Goal: Find contact information: Find contact information

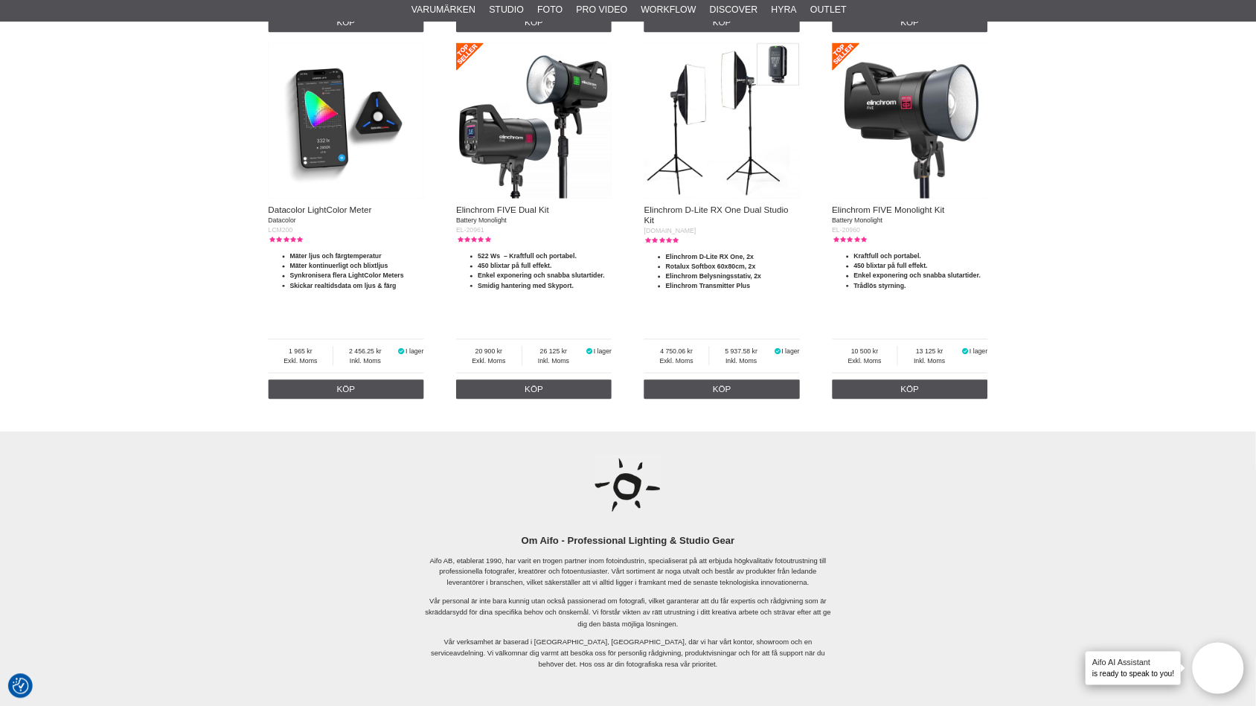
scroll to position [3401, 0]
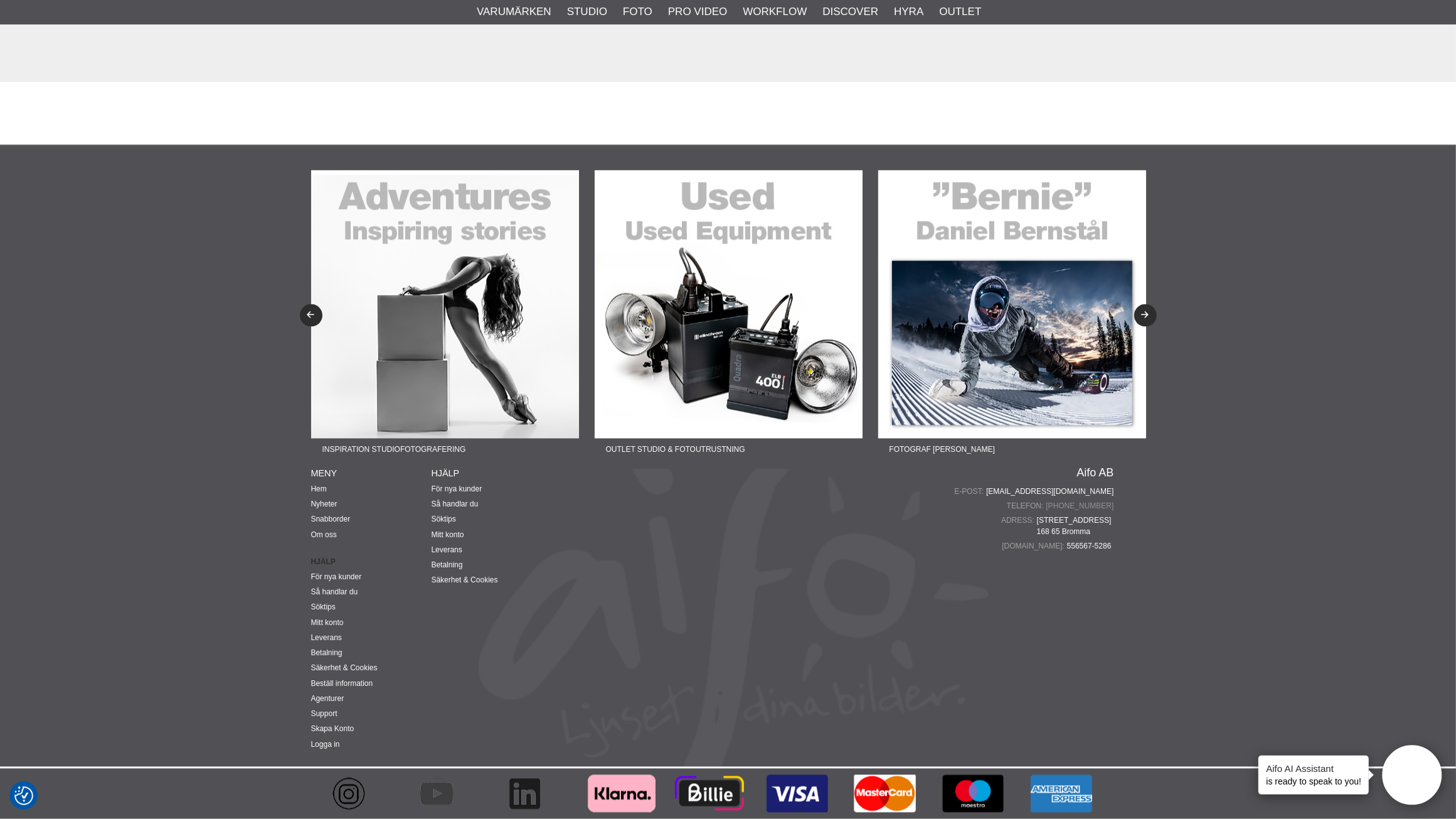
click at [1101, 503] on link "[PHONE_NUMBER]" at bounding box center [1079, 506] width 67 height 11
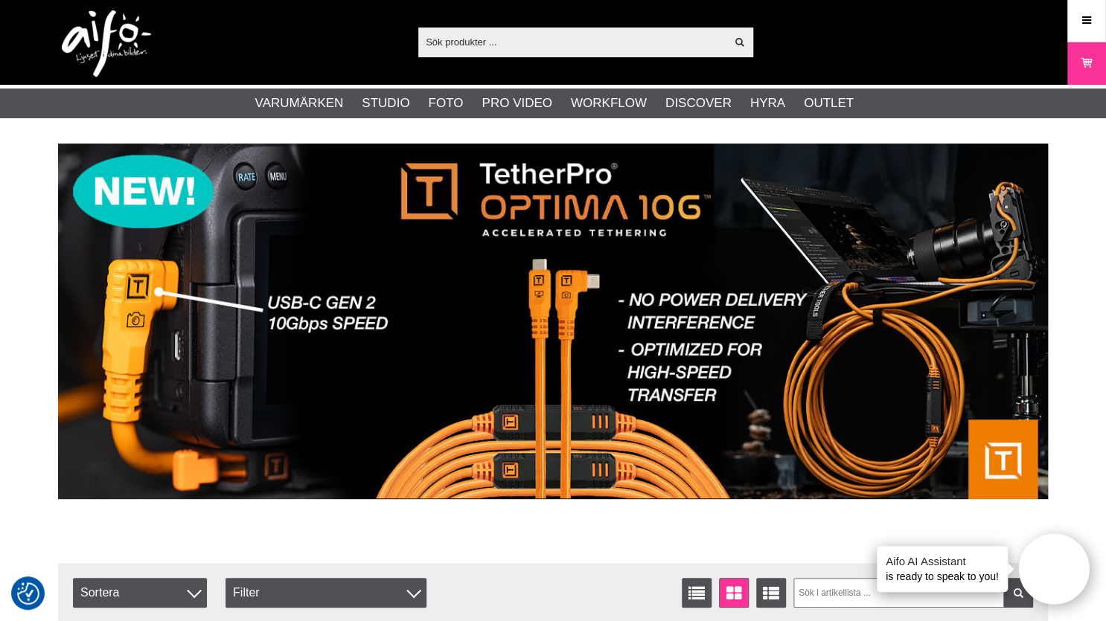
scroll to position [0, 0]
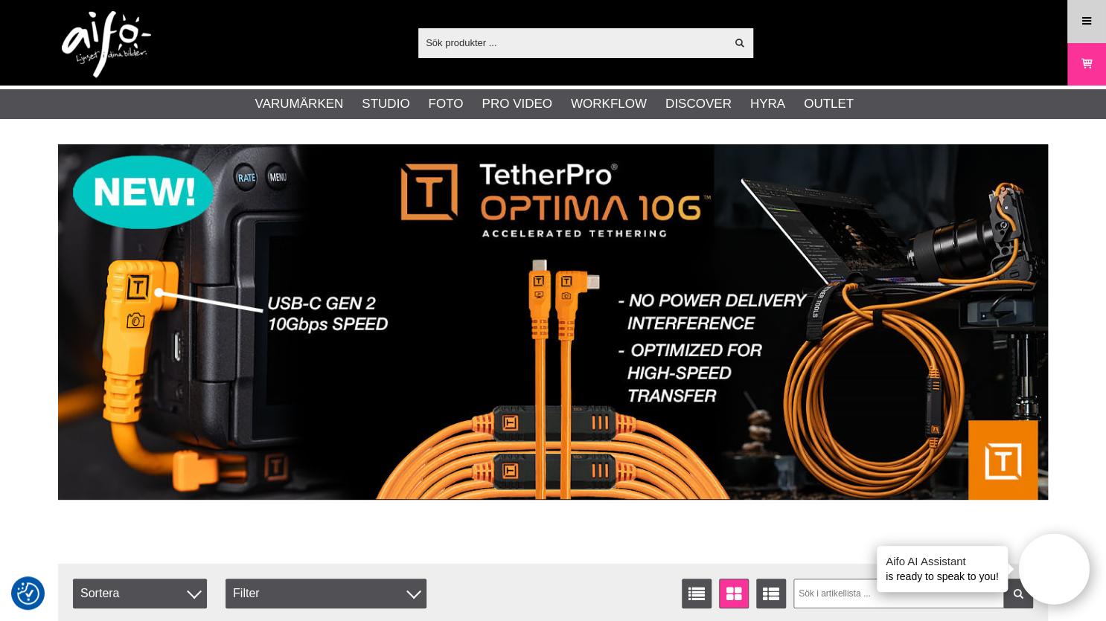
click at [1080, 28] on icon at bounding box center [1086, 21] width 13 height 16
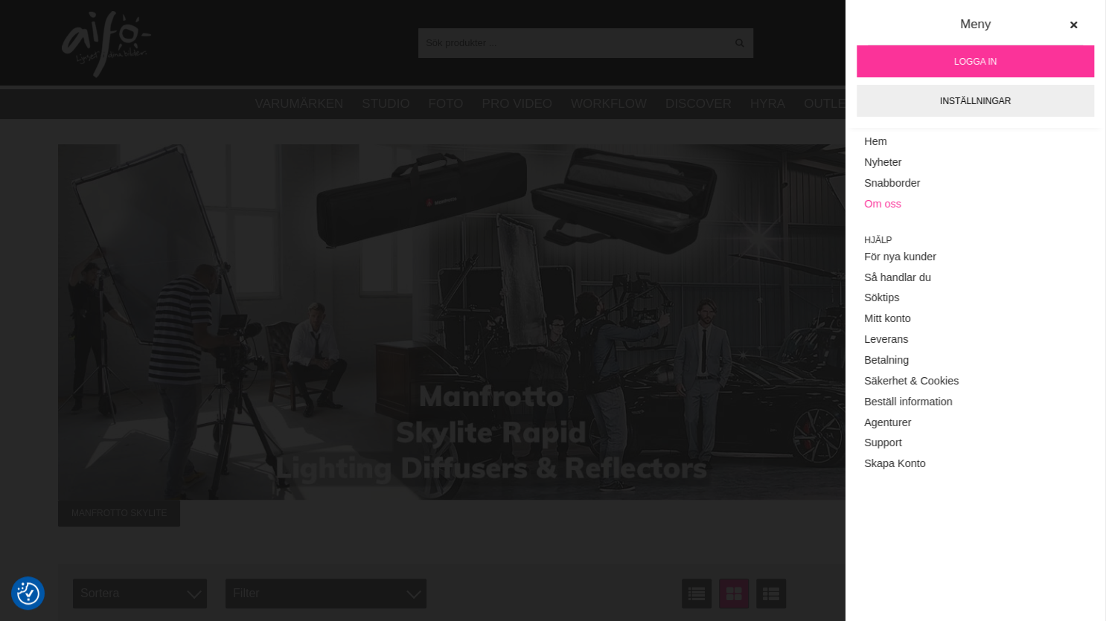
click at [894, 211] on link "Om oss" at bounding box center [975, 204] width 222 height 21
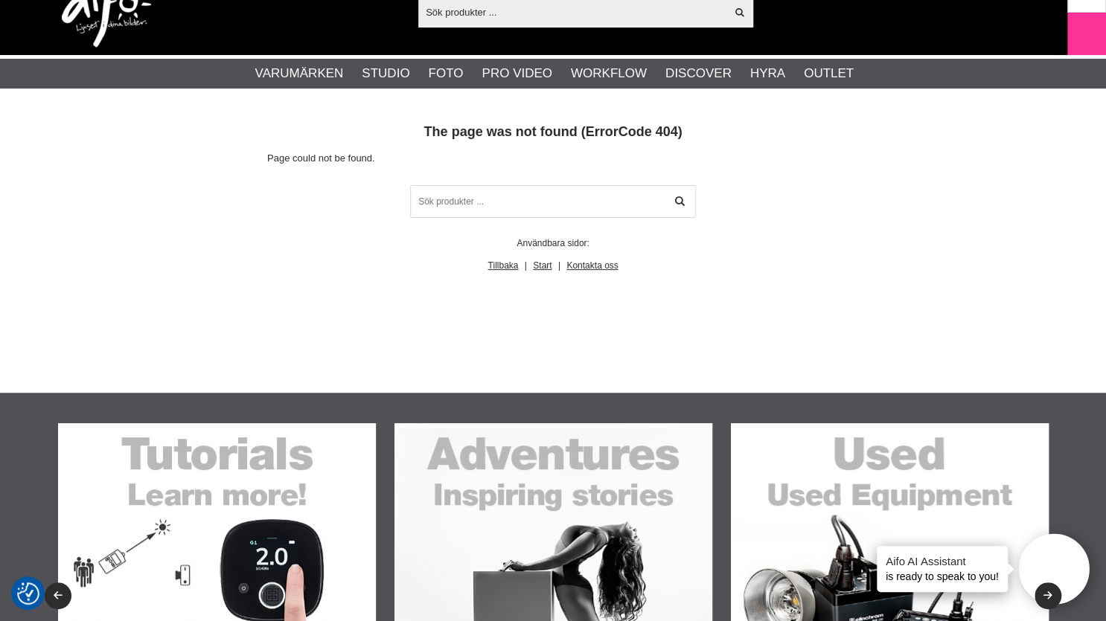
scroll to position [601, 0]
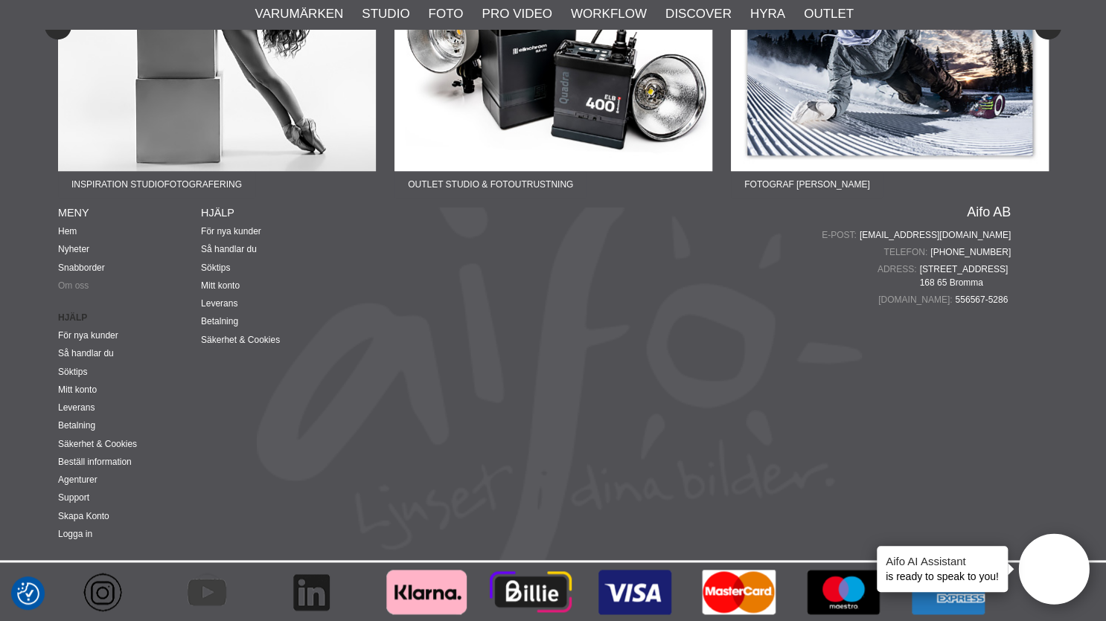
click at [69, 284] on link "Om oss" at bounding box center [73, 286] width 31 height 10
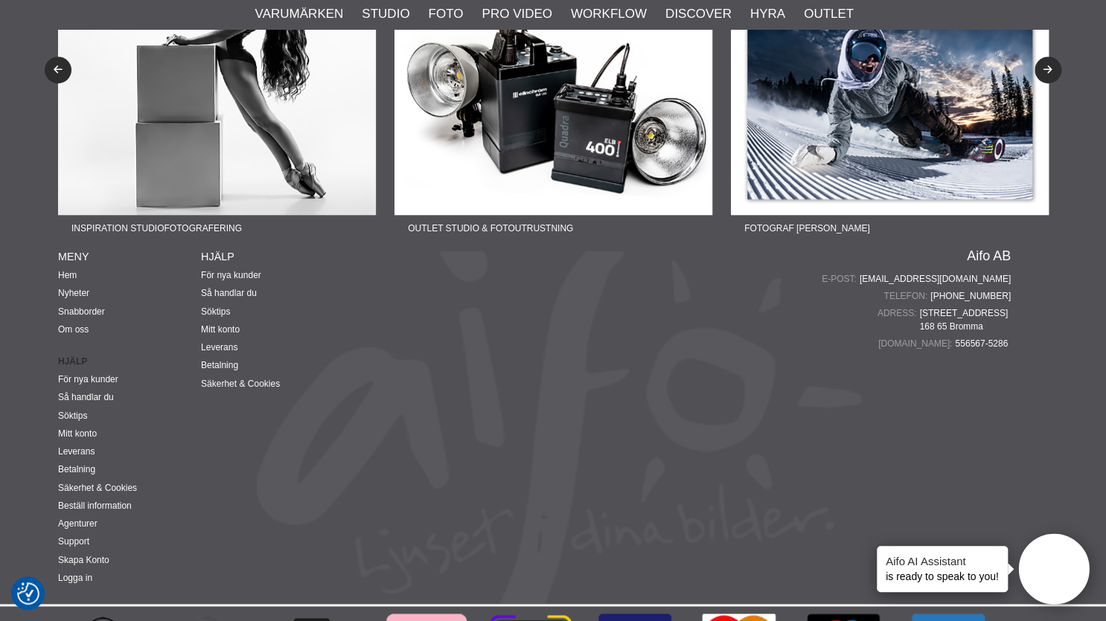
scroll to position [601, 0]
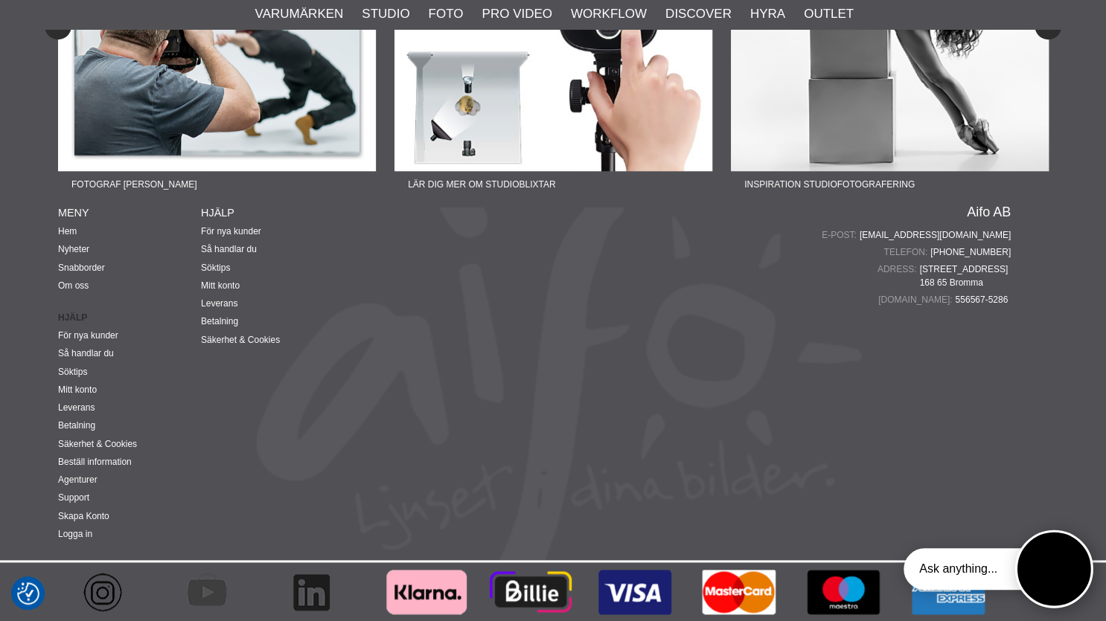
click at [1050, 563] on button "Open twise" at bounding box center [1054, 570] width 78 height 78
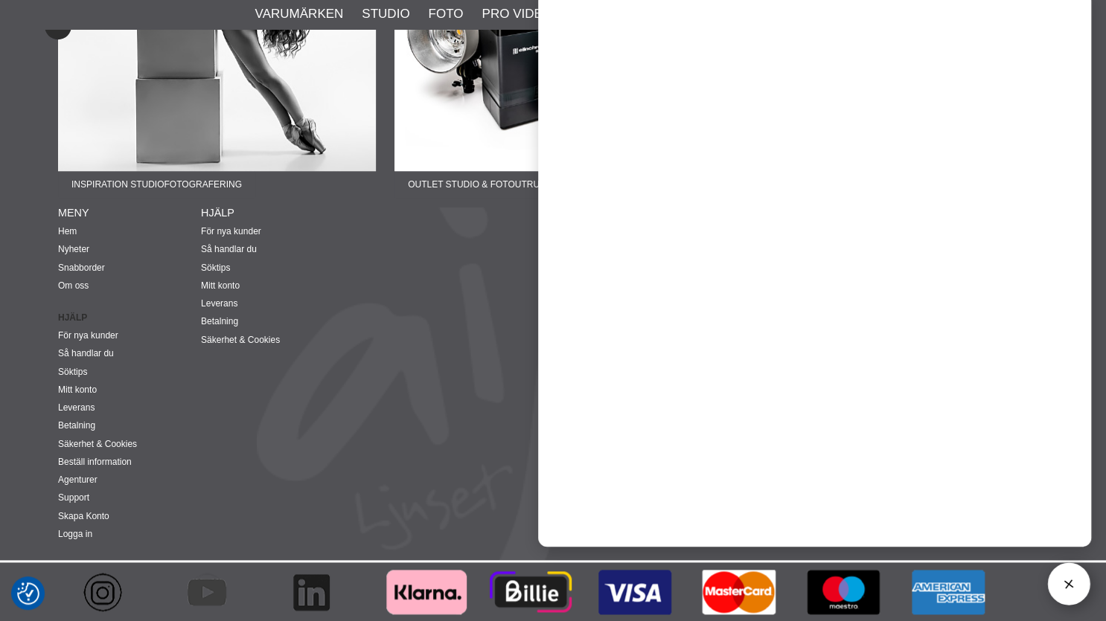
click at [493, 365] on div "Aifo AB E-post: info@aifo.se Telefon: +4687200645 Adress: Mariehällsvägen 39 B …" at bounding box center [677, 382] width 667 height 355
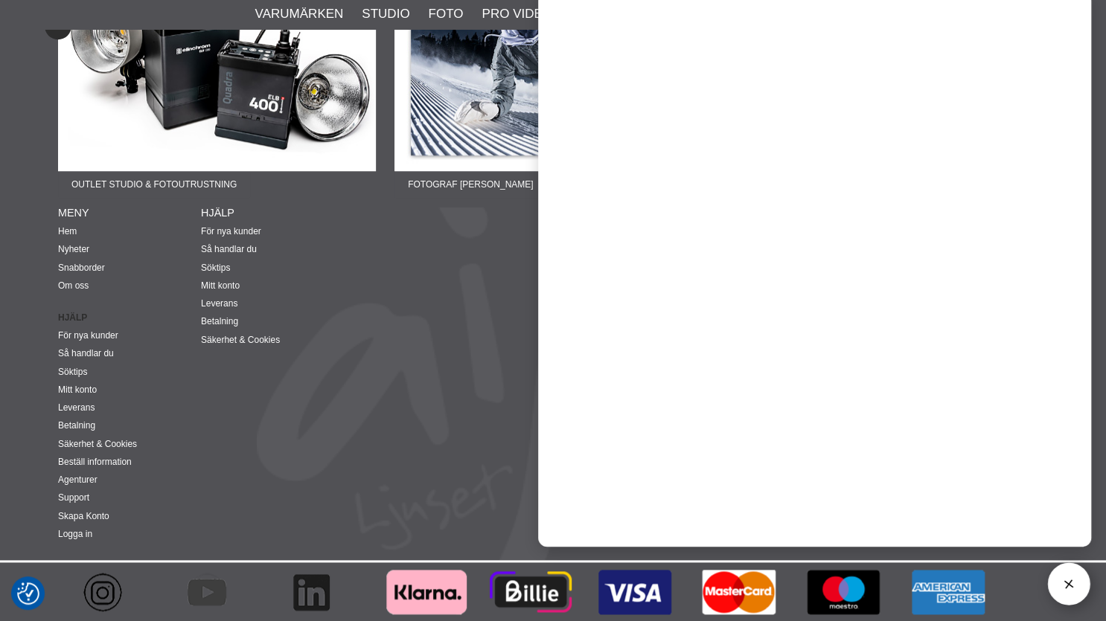
click at [505, 227] on div "Aifo AB E-post: info@aifo.se Telefon: +4687200645 Adress: Mariehällsvägen 39 B …" at bounding box center [677, 382] width 667 height 355
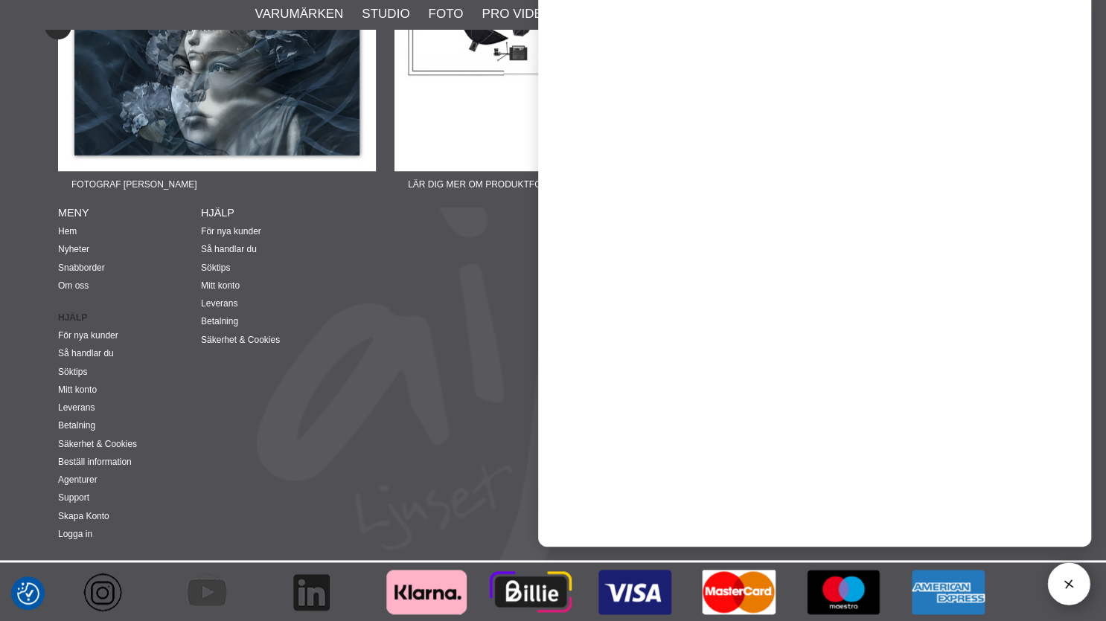
click at [479, 396] on div "Aifo AB E-post: info@aifo.se Telefon: +4687200645 Adress: Mariehällsvägen 39 B …" at bounding box center [677, 382] width 667 height 355
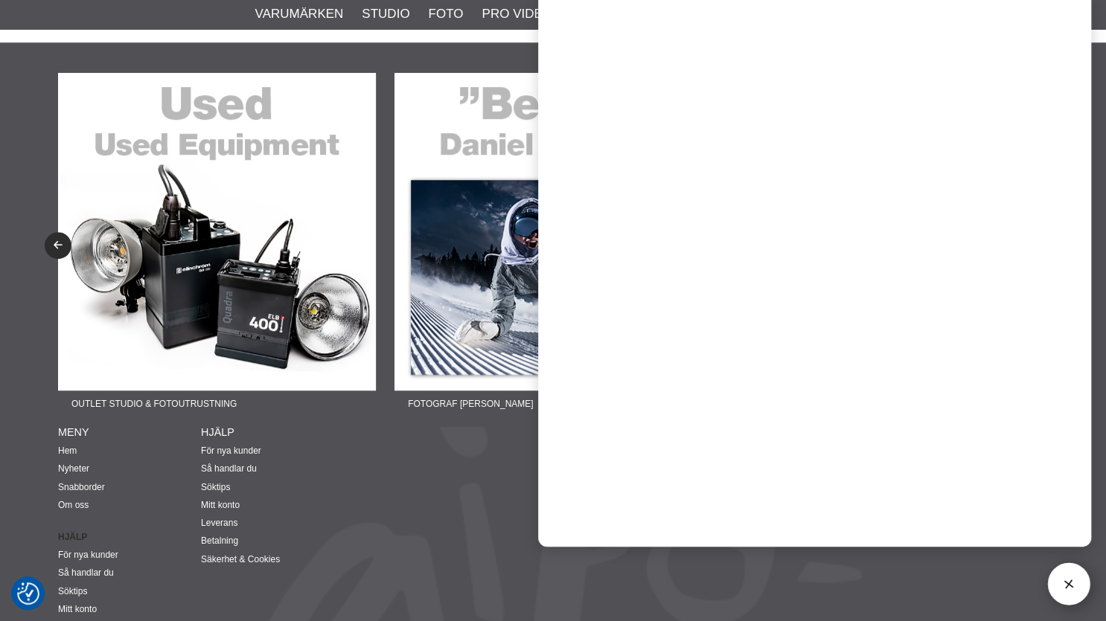
scroll to position [362, 0]
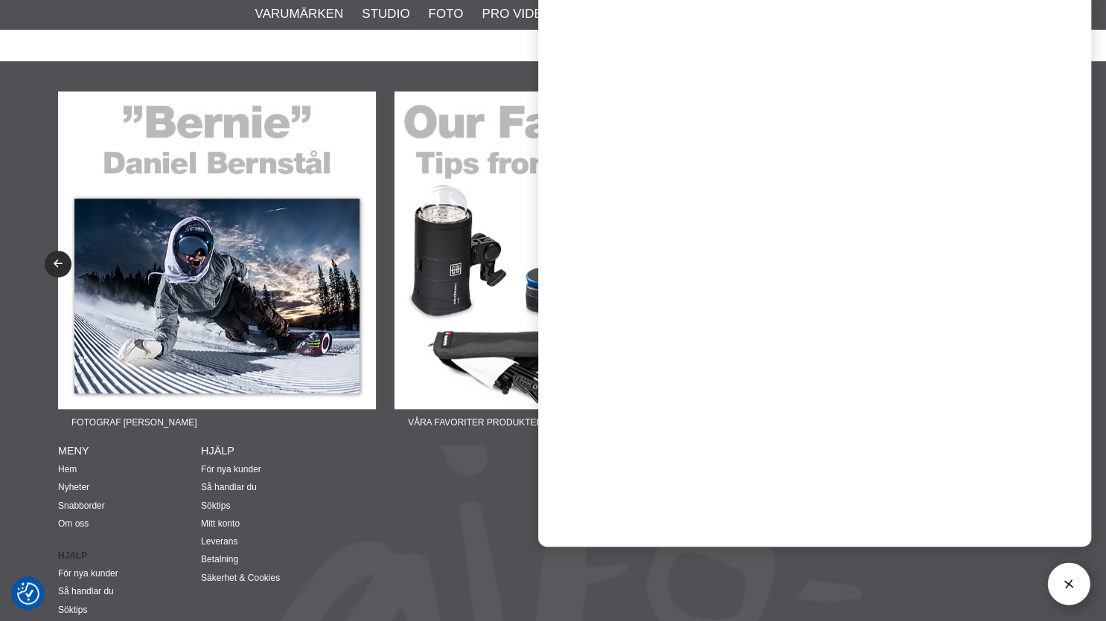
click at [369, 508] on div "Aifo AB E-post: info@aifo.se Telefon: +4687200645 Adress: Mariehällsvägen 39 B …" at bounding box center [677, 621] width 667 height 355
click at [364, 503] on div "Aifo AB E-post: info@aifo.se Telefon: +4687200645 Adress: Mariehällsvägen 39 B …" at bounding box center [677, 621] width 667 height 355
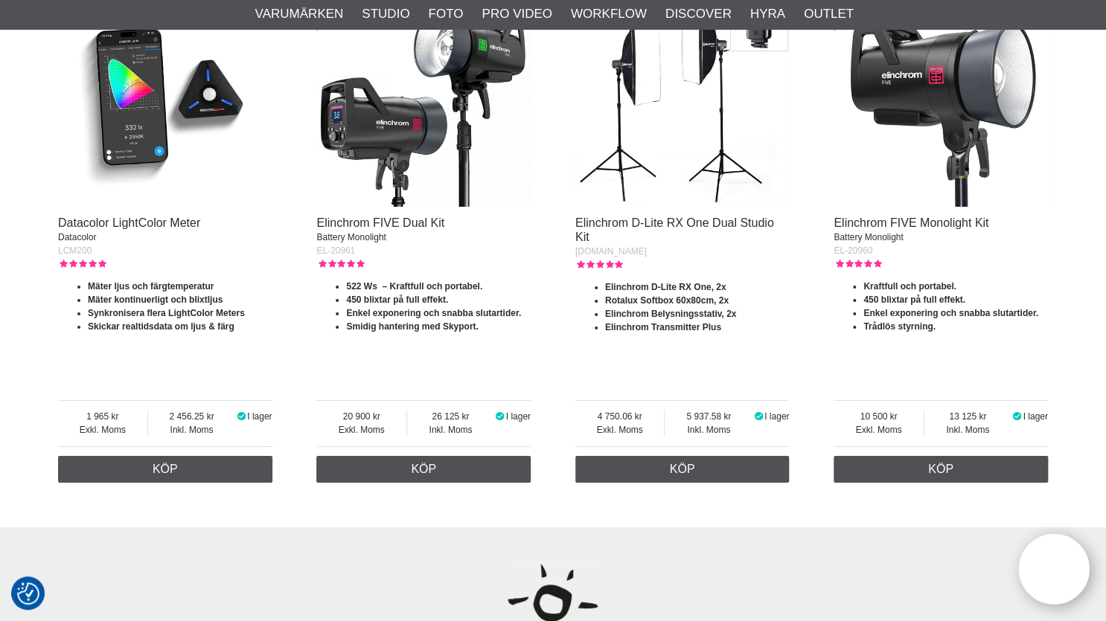
scroll to position [3738, 0]
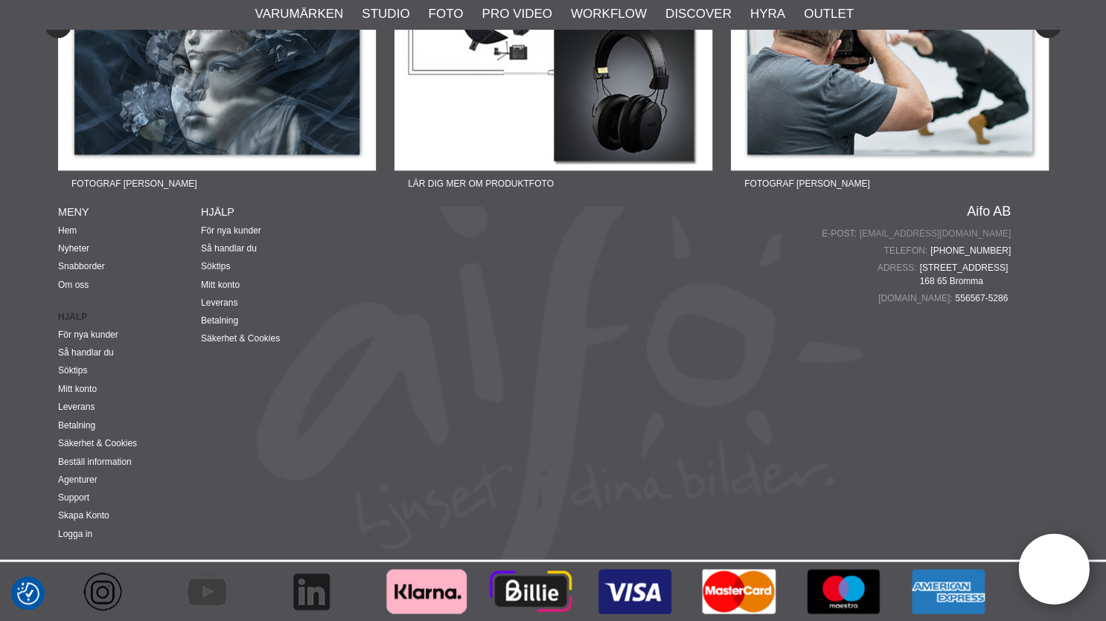
click at [987, 236] on link "[EMAIL_ADDRESS][DOMAIN_NAME]" at bounding box center [934, 233] width 151 height 13
